Goal: Information Seeking & Learning: Learn about a topic

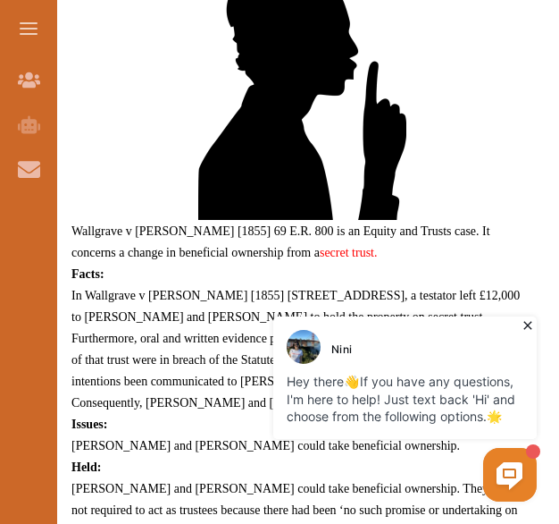
scroll to position [807, 0]
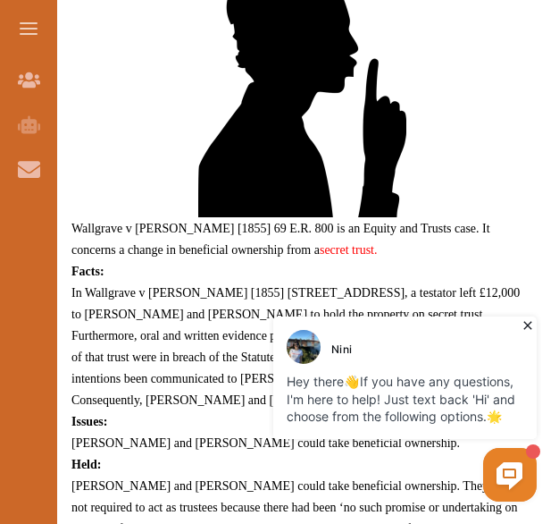
click at [532, 327] on icon at bounding box center [528, 325] width 18 height 18
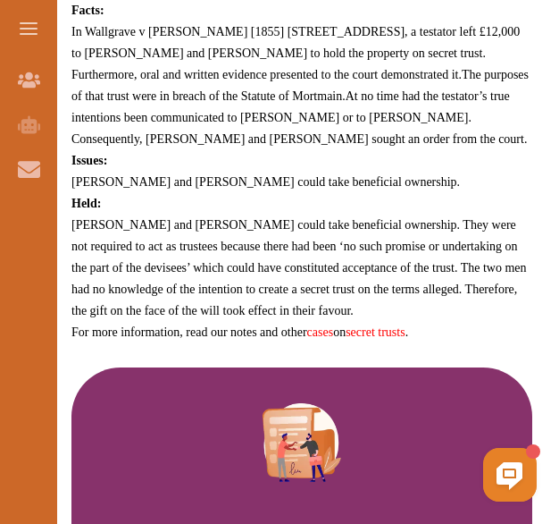
scroll to position [1067, 0]
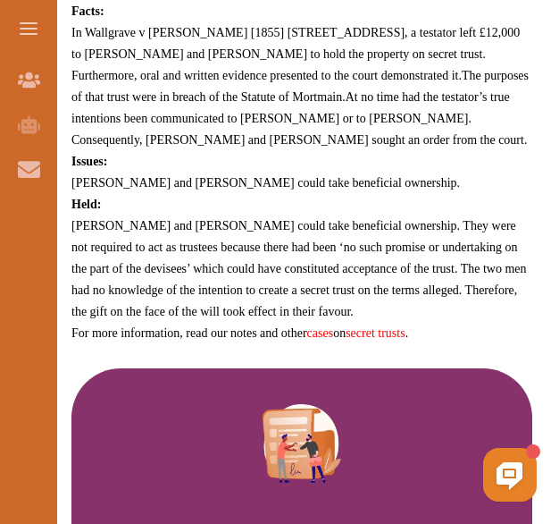
drag, startPoint x: 73, startPoint y: 32, endPoint x: 152, endPoint y: 46, distance: 79.8
click at [152, 46] on span "In Wallgrave v [PERSON_NAME] [1855] [STREET_ADDRESS], a testator left £12,000 t…" at bounding box center [295, 54] width 449 height 56
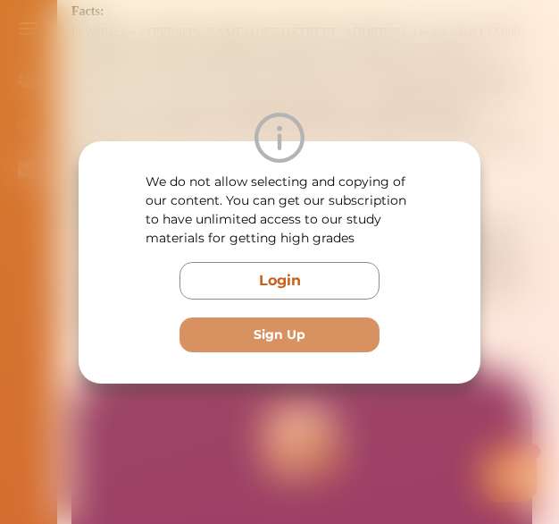
click at [524, 264] on div "We do not allow selecting and copying of our content. You can get our subscript…" at bounding box center [279, 262] width 559 height 524
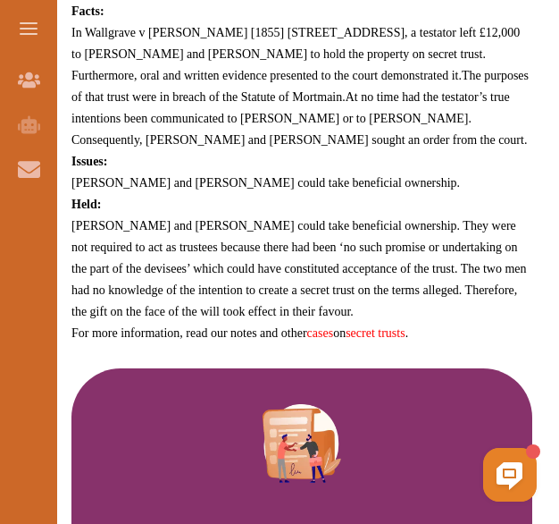
drag, startPoint x: 397, startPoint y: 123, endPoint x: 291, endPoint y: 78, distance: 114.9
click at [291, 78] on p "Wallgrave v [PERSON_NAME] [1855] 69 E.R. 800 is an Equity and Trusts case. It c…" at bounding box center [301, 16] width 461 height 654
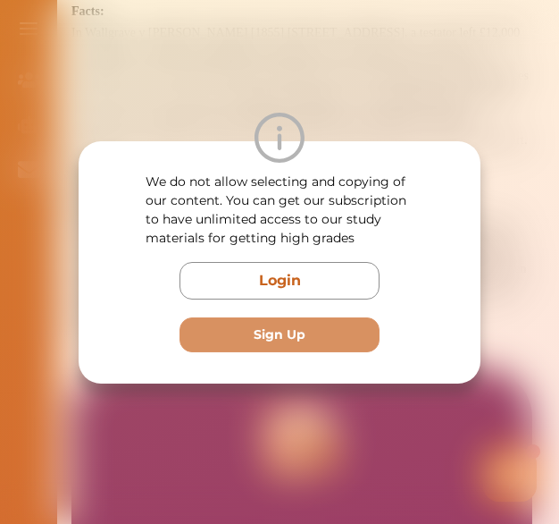
click at [517, 254] on div "We do not allow selecting and copying of our content. You can get our subscript…" at bounding box center [279, 262] width 559 height 524
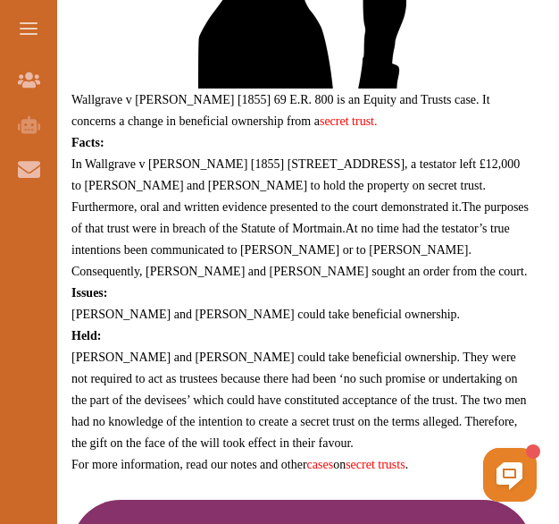
scroll to position [901, 0]
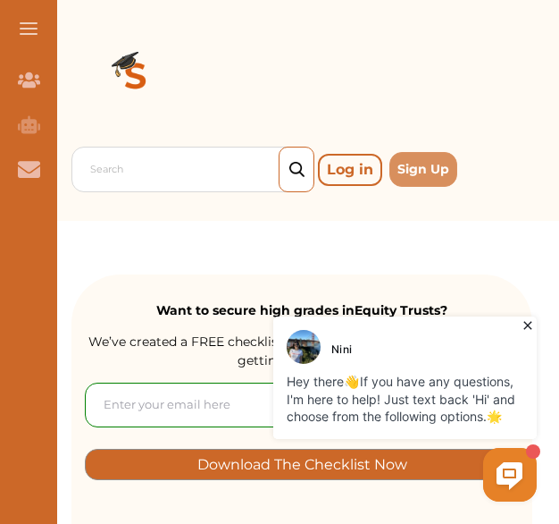
click at [533, 328] on icon at bounding box center [528, 325] width 18 height 18
